Goal: Information Seeking & Learning: Learn about a topic

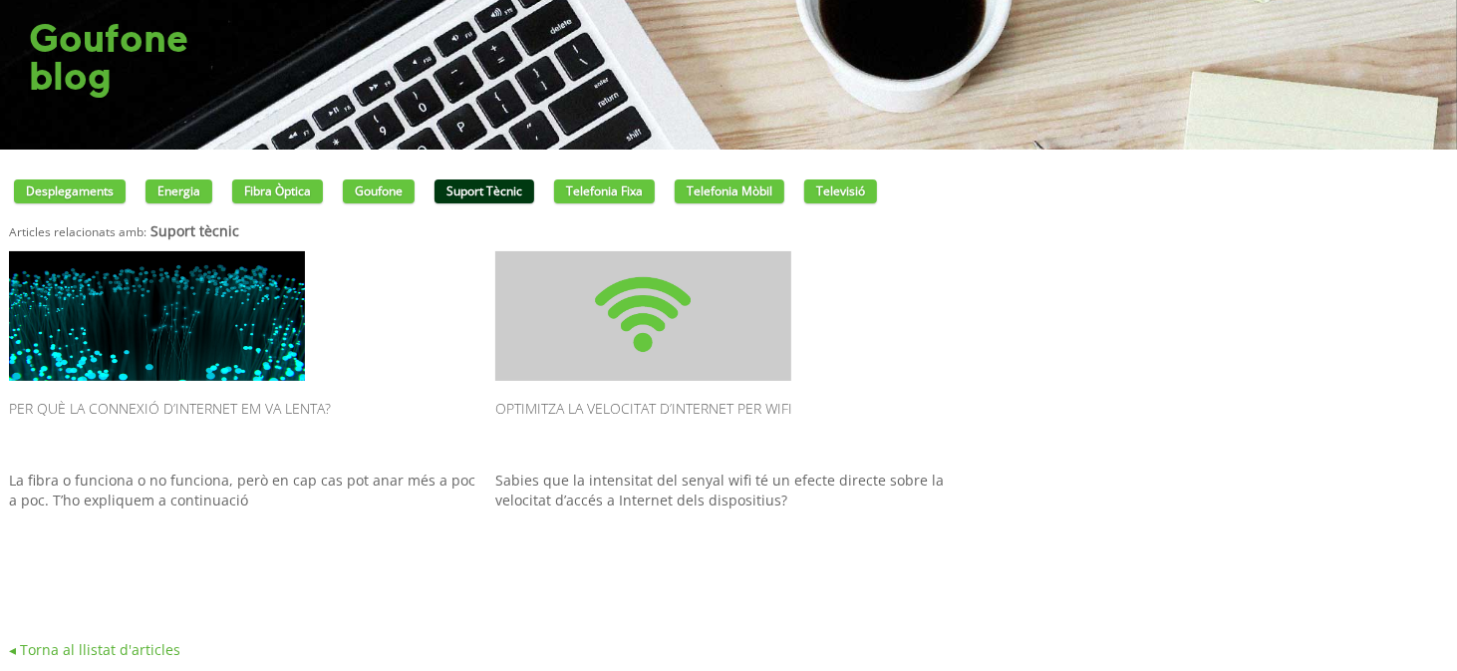
scroll to position [29, 0]
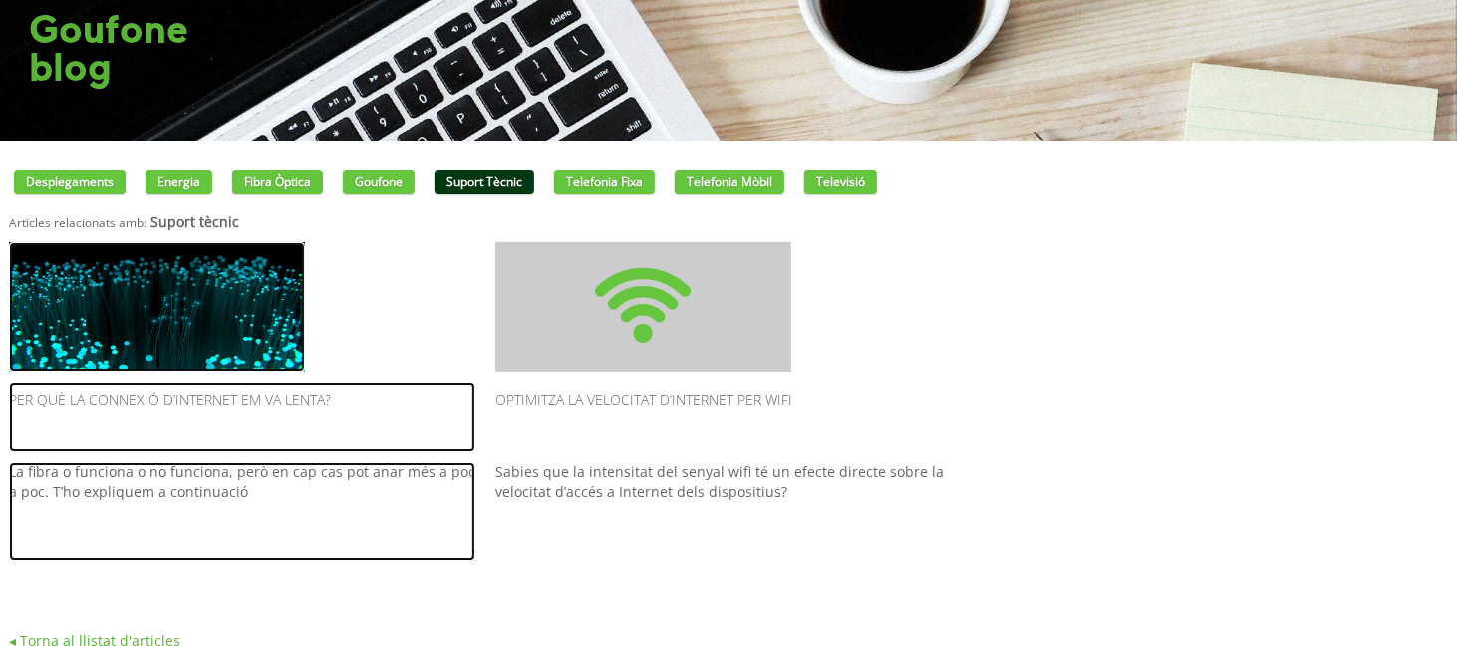
click at [168, 296] on img at bounding box center [157, 307] width 296 height 130
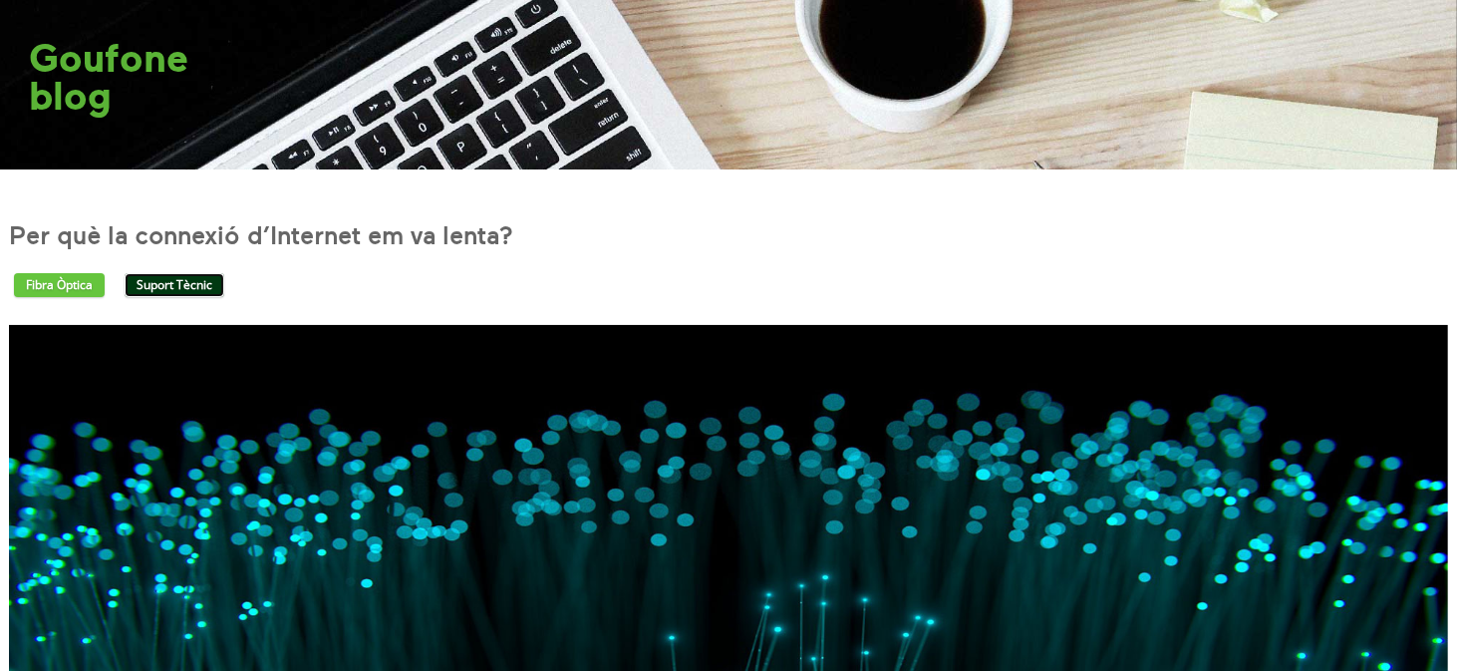
click at [179, 286] on link "Suport tècnic" at bounding box center [175, 285] width 100 height 24
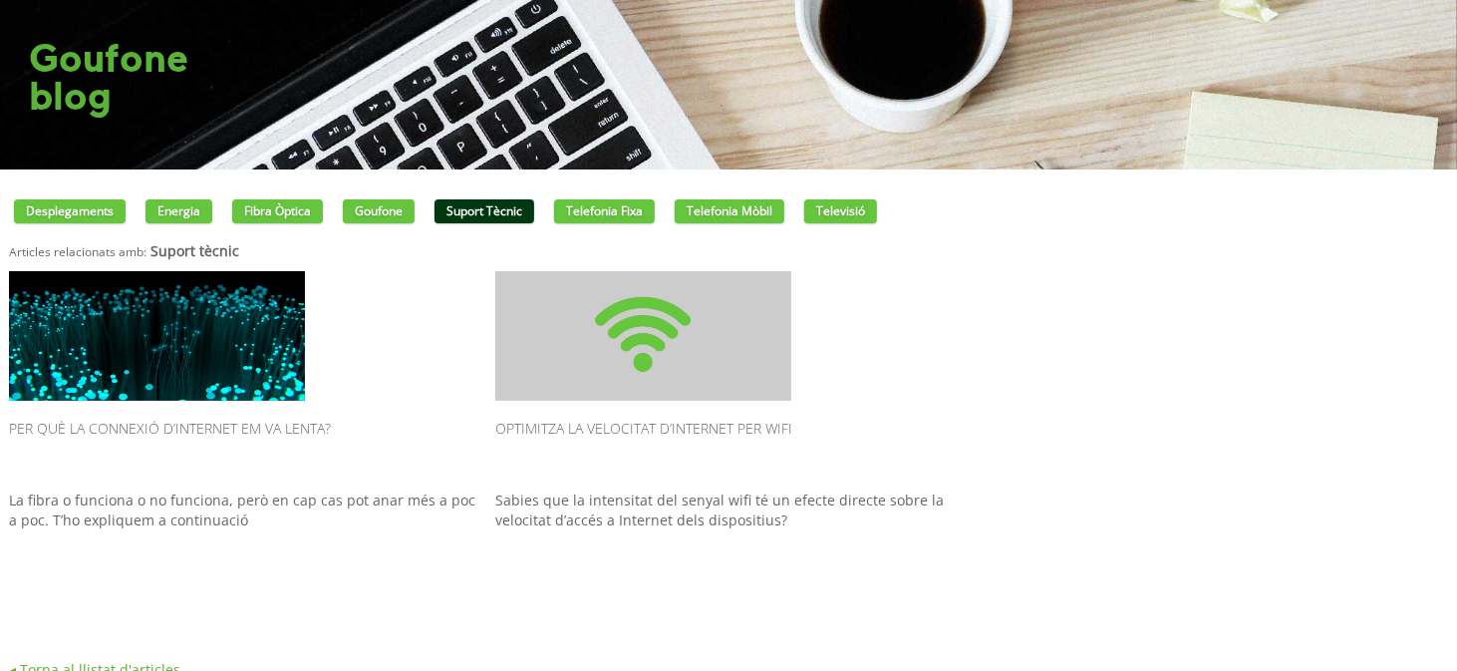
scroll to position [29, 0]
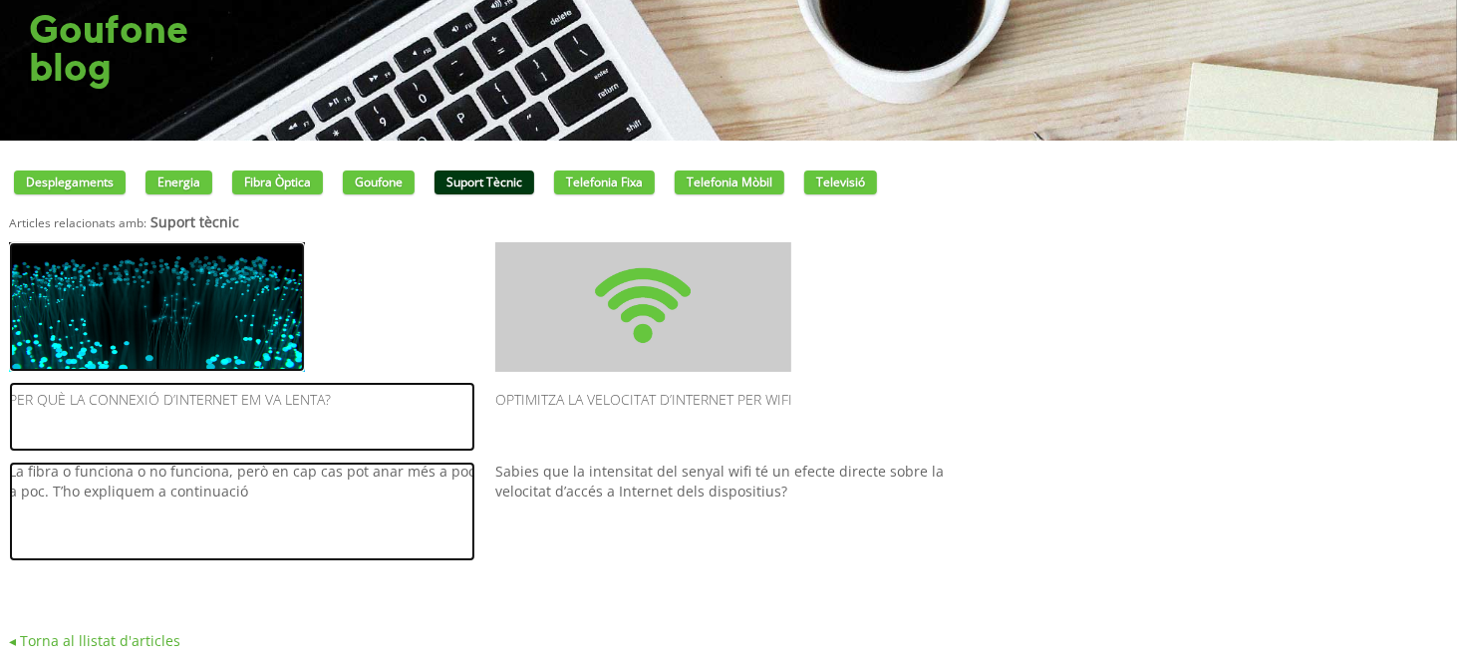
click at [207, 393] on h2 "Per què la connexió d’Internet em va lenta?" at bounding box center [242, 417] width 466 height 70
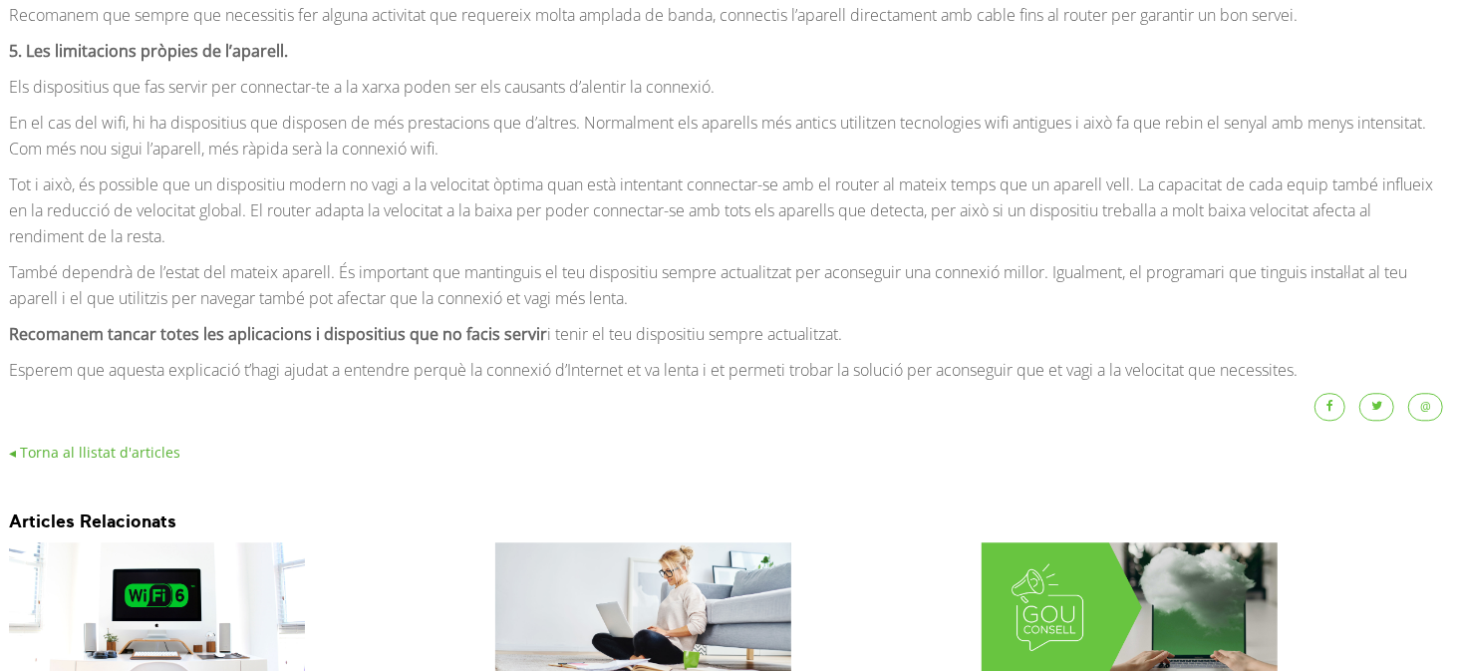
scroll to position [2790, 0]
